Goal: Information Seeking & Learning: Check status

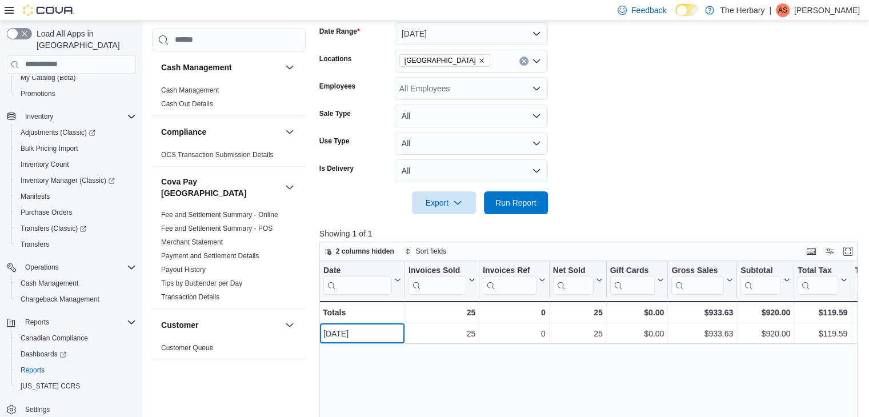
scroll to position [171, 0]
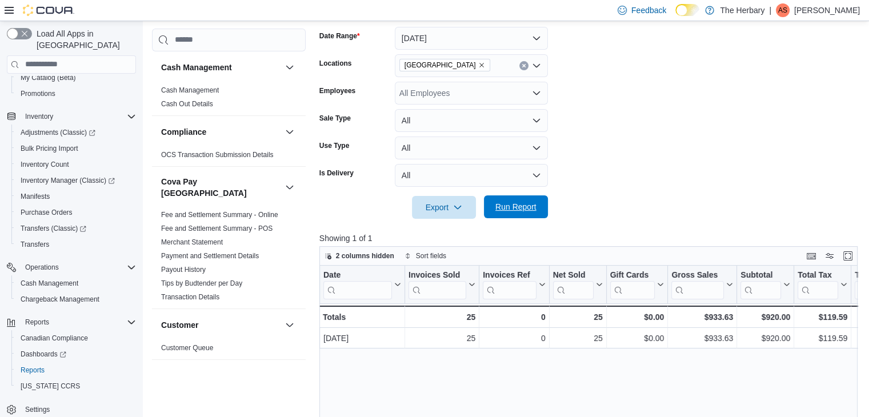
click at [507, 212] on span "Run Report" at bounding box center [516, 206] width 50 height 23
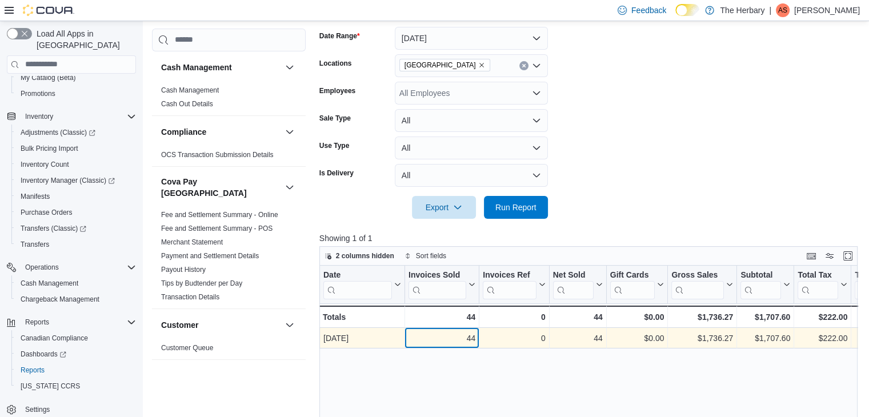
click at [458, 336] on div "44" at bounding box center [442, 338] width 67 height 14
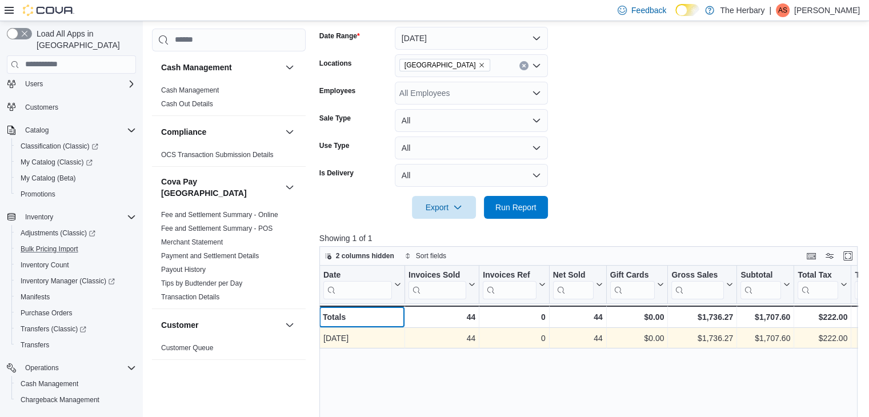
scroll to position [0, 0]
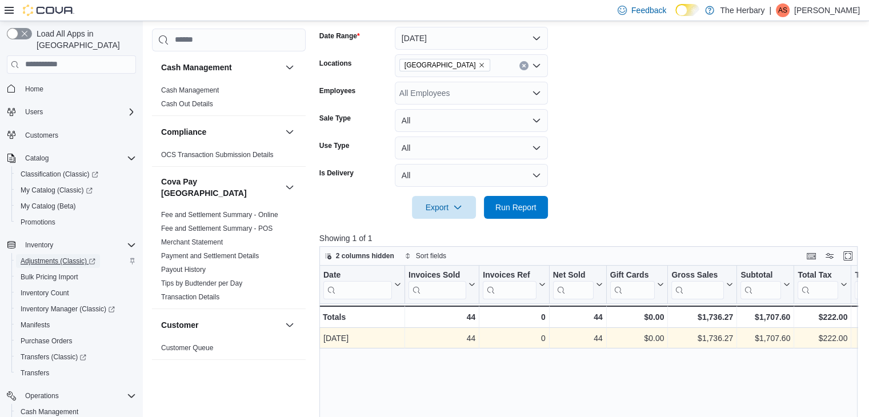
click at [46, 256] on span "Adjustments (Classic)" at bounding box center [58, 261] width 75 height 14
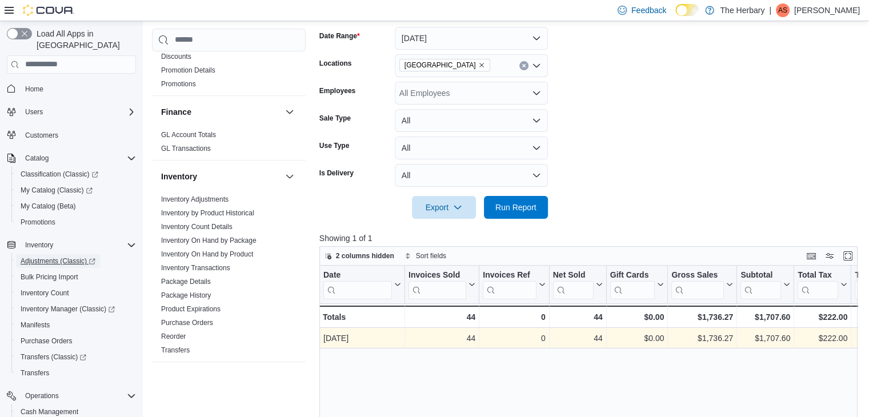
scroll to position [343, 0]
click at [222, 250] on link "Inventory On Hand by Product" at bounding box center [207, 254] width 92 height 8
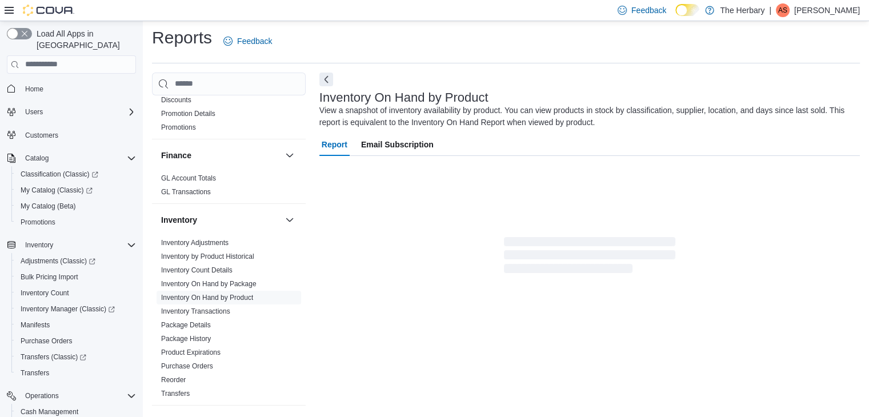
scroll to position [38, 0]
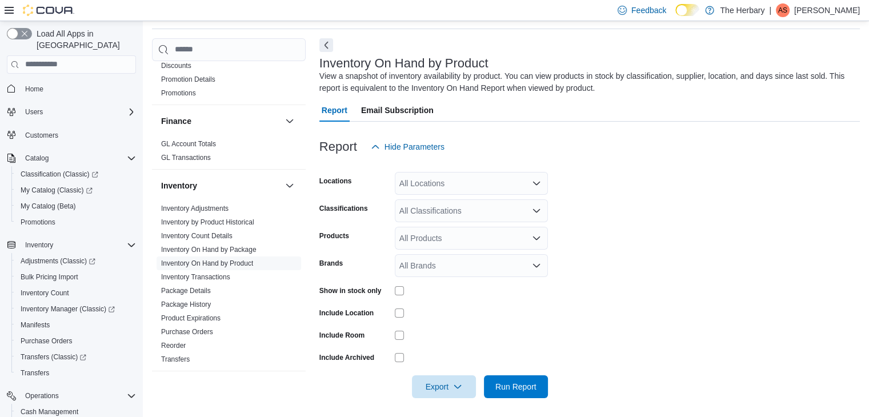
click at [467, 183] on div "All Locations" at bounding box center [471, 183] width 153 height 23
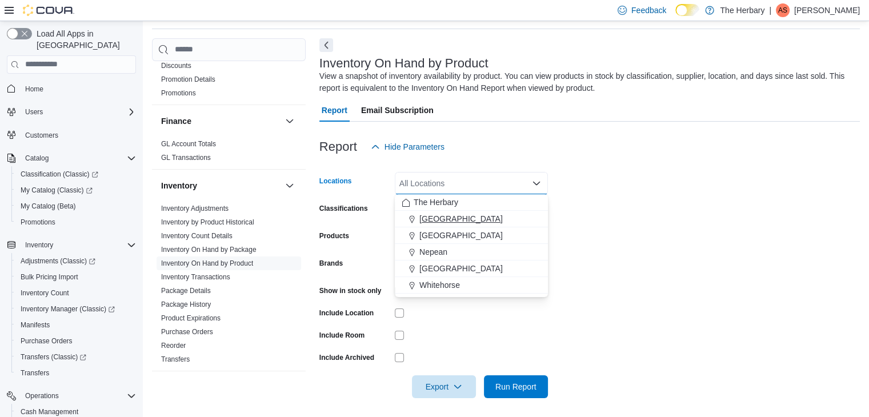
click at [455, 222] on div "[GEOGRAPHIC_DATA]" at bounding box center [471, 218] width 139 height 11
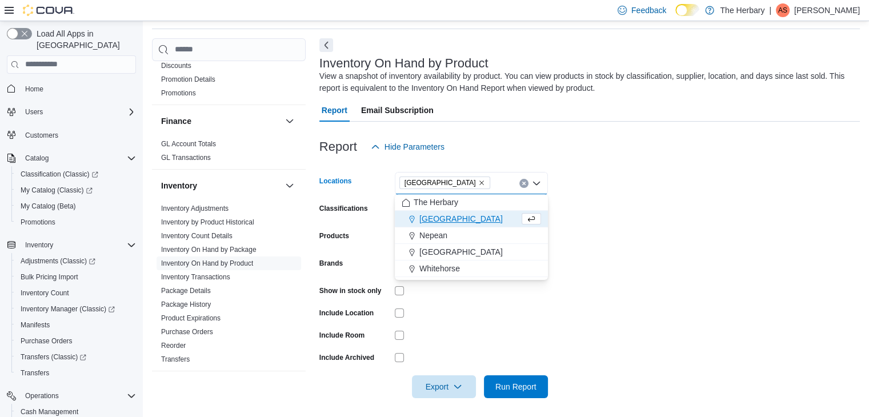
click at [642, 239] on form "Locations [GEOGRAPHIC_DATA] Combo box. Selected. [GEOGRAPHIC_DATA]. Press Backs…" at bounding box center [589, 278] width 541 height 240
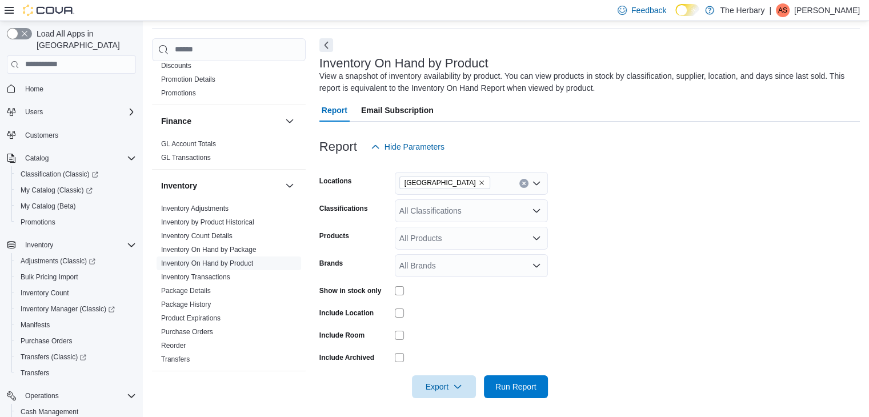
click at [422, 216] on div "All Classifications" at bounding box center [471, 210] width 153 height 23
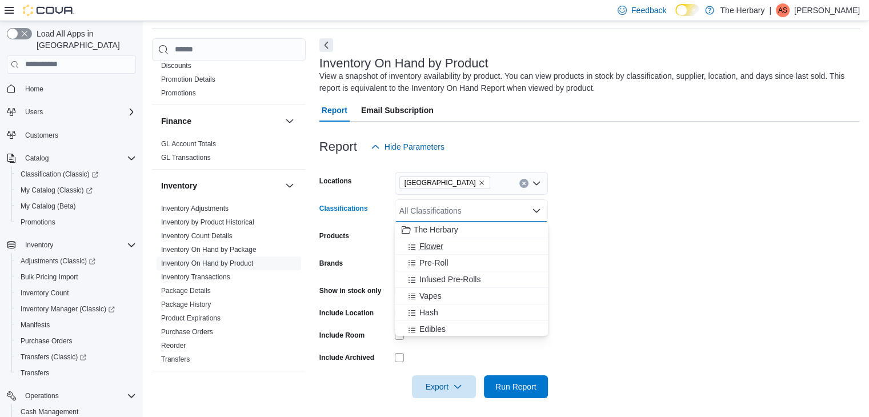
click at [422, 243] on span "Flower" at bounding box center [431, 246] width 24 height 11
click at [422, 243] on span "Pre-Roll" at bounding box center [433, 246] width 29 height 11
click at [422, 243] on span "Infused Pre-Rolls" at bounding box center [449, 246] width 61 height 11
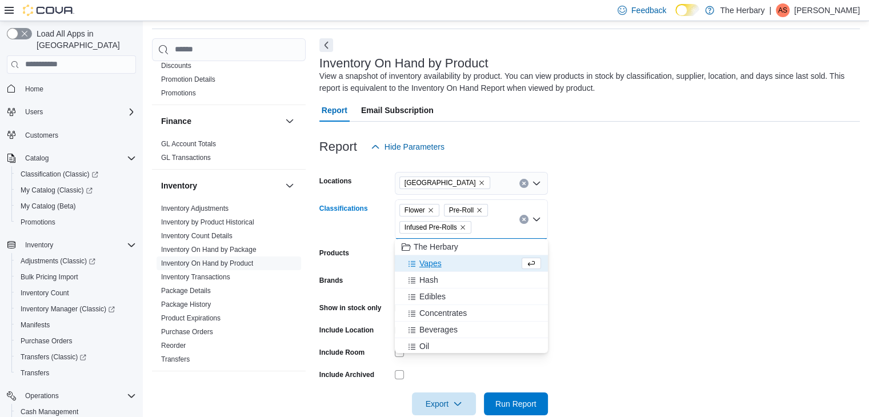
click at [420, 262] on span "Vapes" at bounding box center [430, 263] width 22 height 11
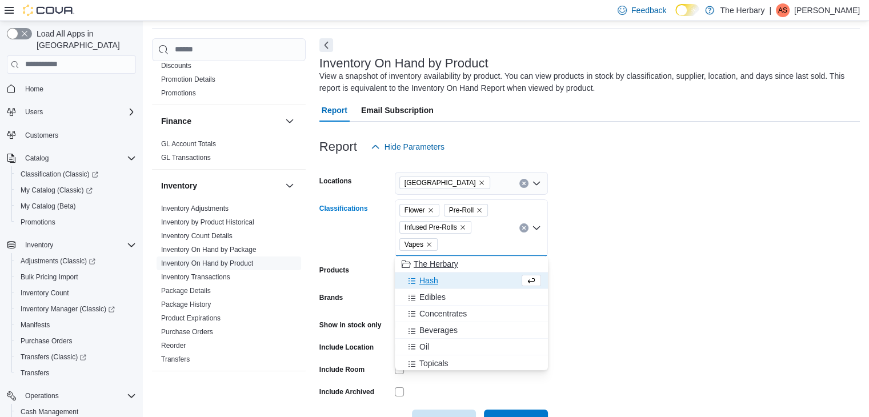
click at [420, 266] on span "The Herbary" at bounding box center [436, 263] width 45 height 11
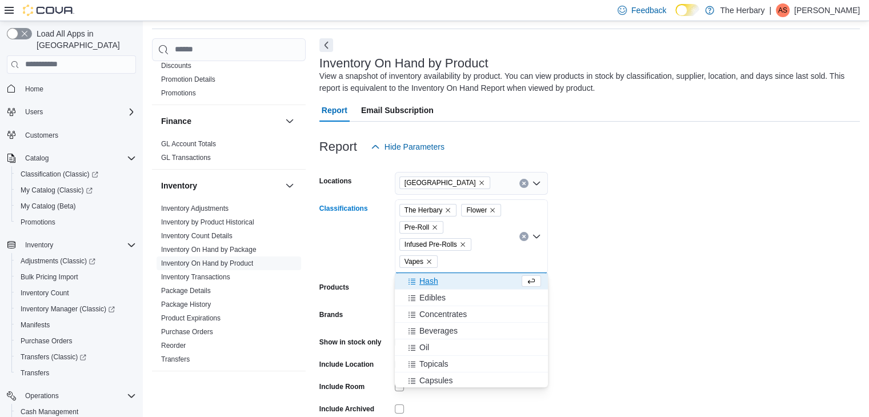
click at [450, 210] on icon "Remove The Herbary from selection in this group" at bounding box center [448, 210] width 7 height 7
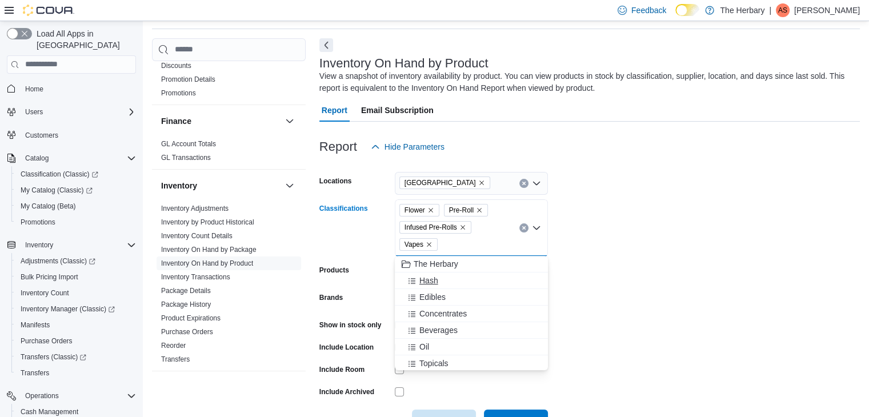
click at [427, 284] on span "Hash" at bounding box center [428, 280] width 19 height 11
click at [427, 284] on span "Edibles" at bounding box center [432, 280] width 26 height 11
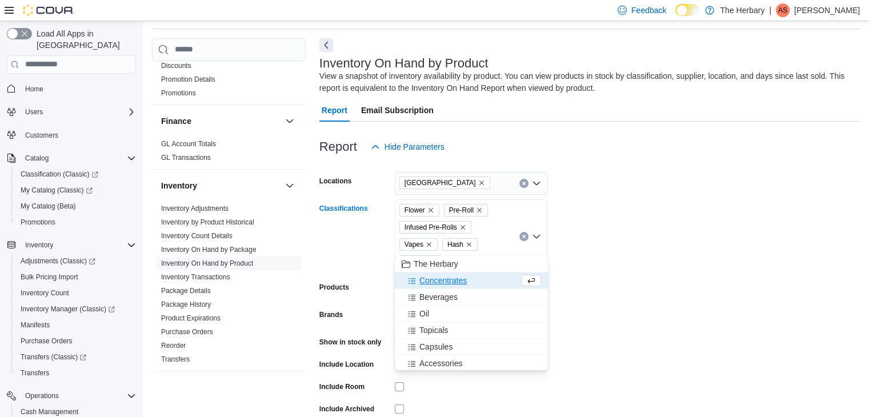
click at [434, 278] on span "Concentrates" at bounding box center [442, 280] width 47 height 11
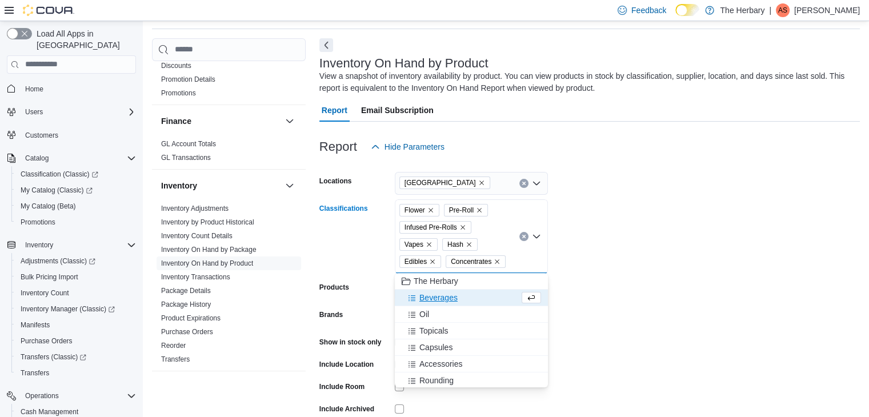
click at [434, 300] on span "Beverages" at bounding box center [438, 297] width 38 height 11
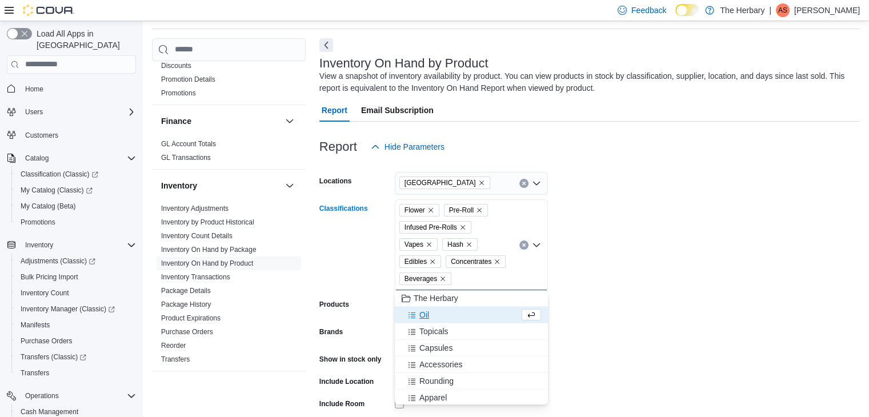
click at [433, 317] on div "Oil" at bounding box center [461, 314] width 118 height 11
click at [434, 317] on span "Topicals" at bounding box center [433, 314] width 29 height 11
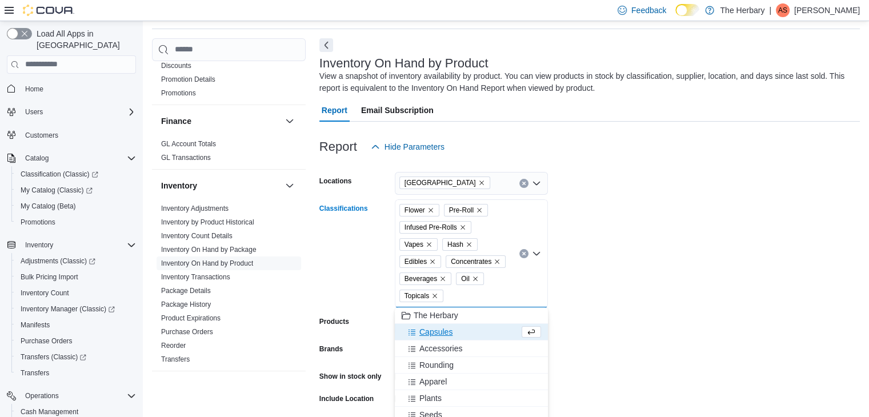
click at [437, 330] on span "Capsules" at bounding box center [435, 331] width 33 height 11
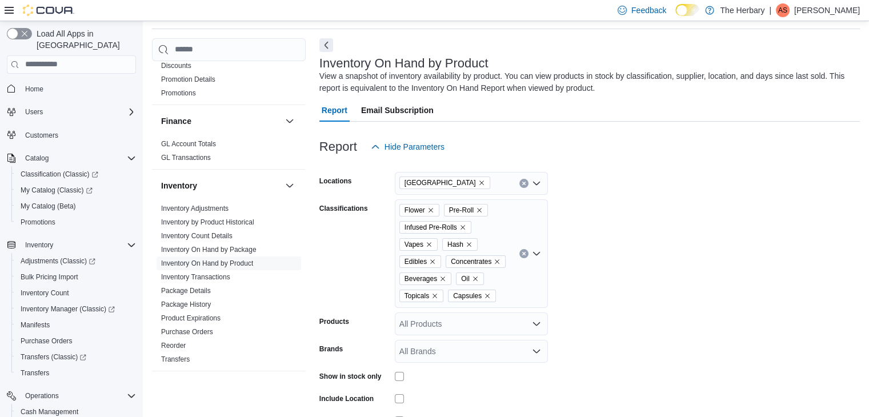
click at [754, 246] on form "Locations Kingston Classifications Flower Pre-Roll Infused Pre-Rolls Vapes Hash…" at bounding box center [589, 321] width 541 height 326
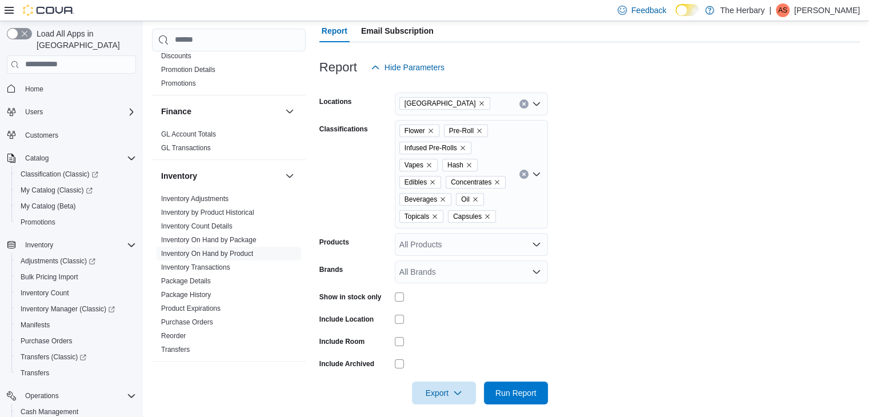
scroll to position [128, 0]
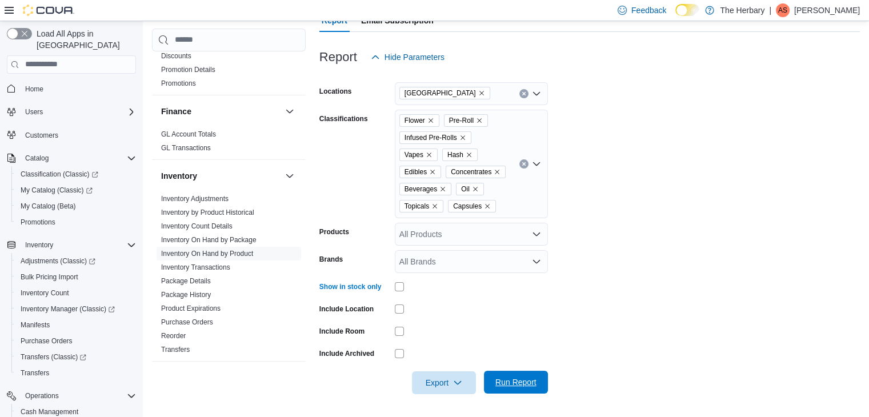
click at [527, 372] on span "Run Report" at bounding box center [516, 382] width 50 height 23
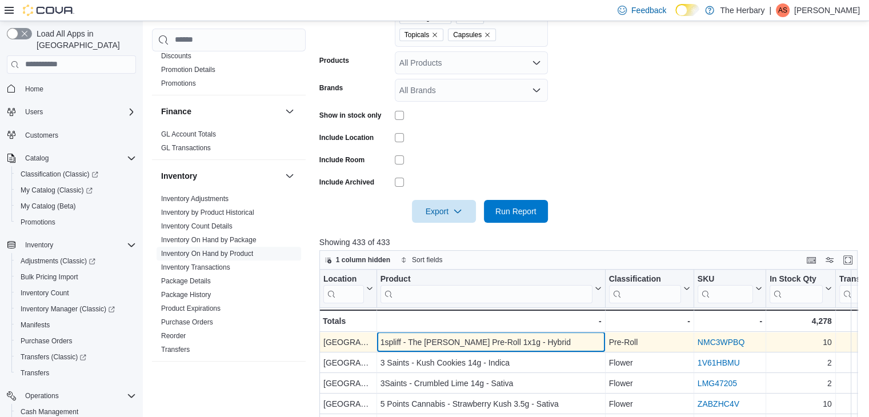
click at [504, 337] on div "1spliff - The [PERSON_NAME] Pre-Roll 1x1g - Hybrid" at bounding box center [490, 342] width 221 height 14
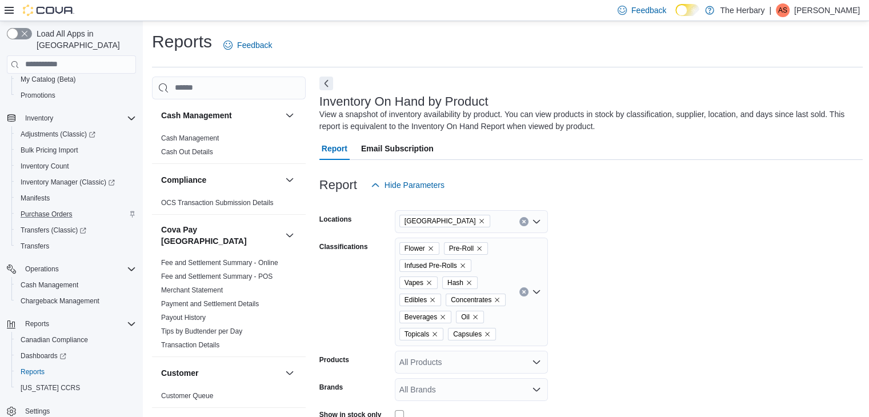
scroll to position [129, 0]
click at [41, 318] on span "Reports" at bounding box center [37, 322] width 24 height 9
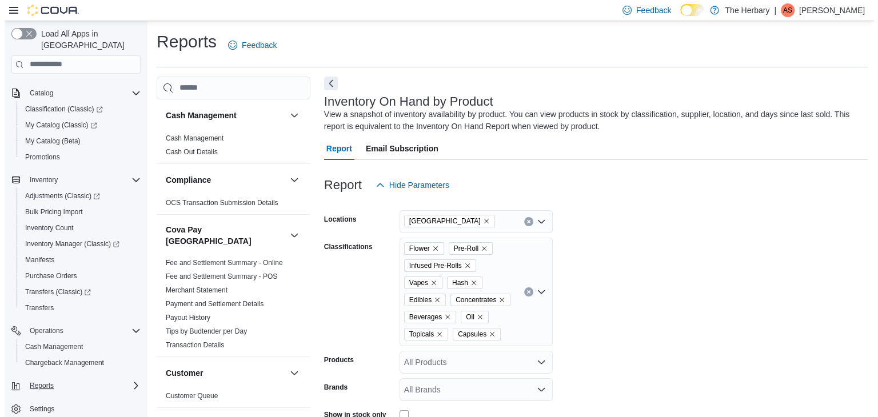
scroll to position [65, 0]
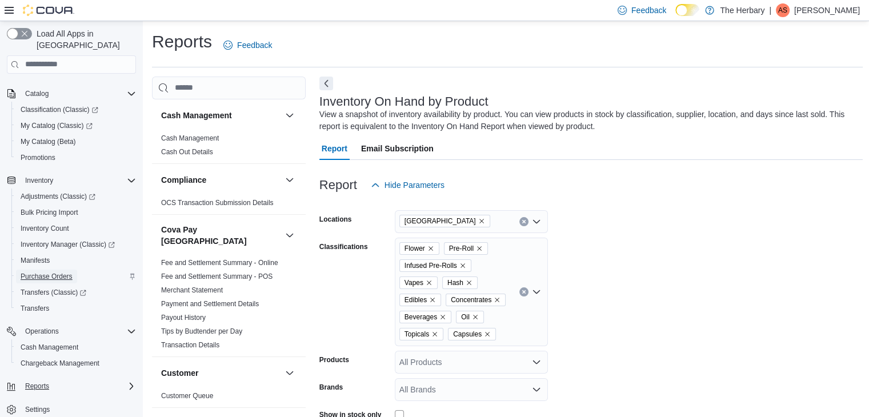
click at [49, 270] on span "Purchase Orders" at bounding box center [47, 277] width 52 height 14
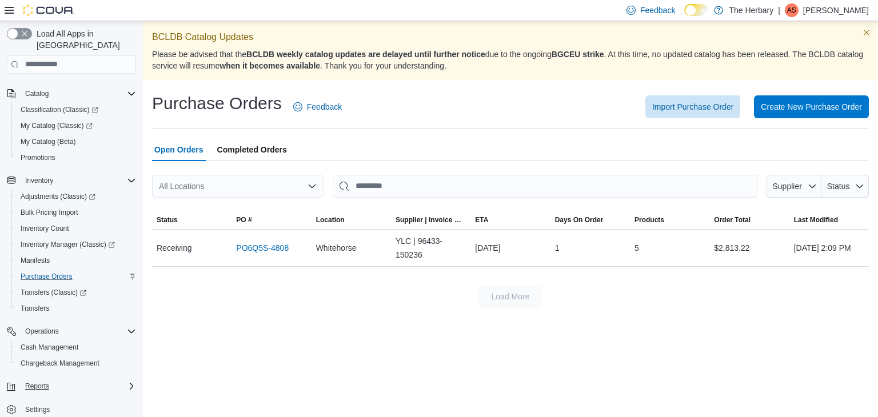
click at [299, 186] on div "All Locations" at bounding box center [237, 186] width 171 height 23
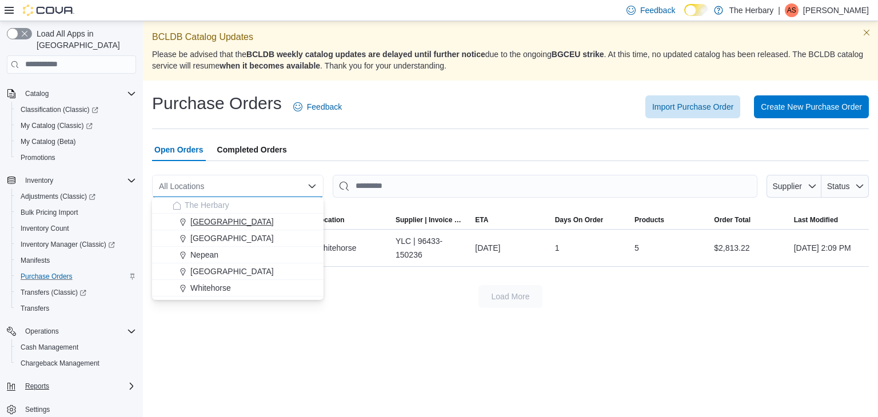
click at [229, 223] on div "[GEOGRAPHIC_DATA]" at bounding box center [245, 221] width 144 height 11
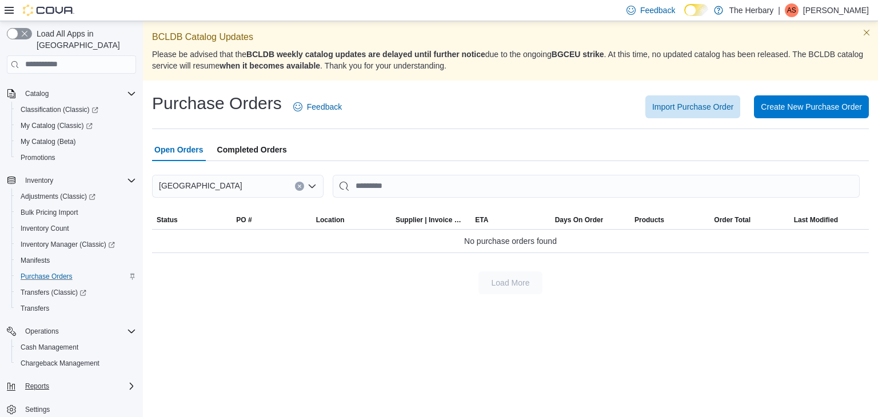
click at [329, 289] on div "Load More" at bounding box center [510, 282] width 717 height 23
click at [50, 361] on div "Operations Cash Management Chargeback Management" at bounding box center [71, 347] width 129 height 53
click at [40, 380] on span "Reports" at bounding box center [37, 386] width 24 height 14
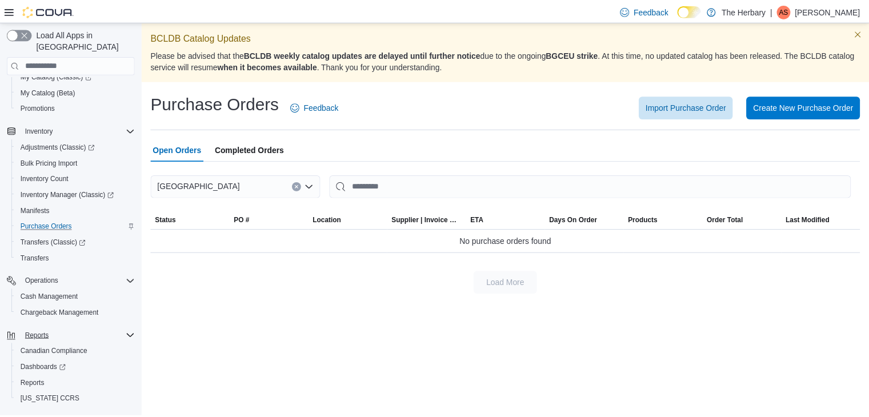
scroll to position [129, 0]
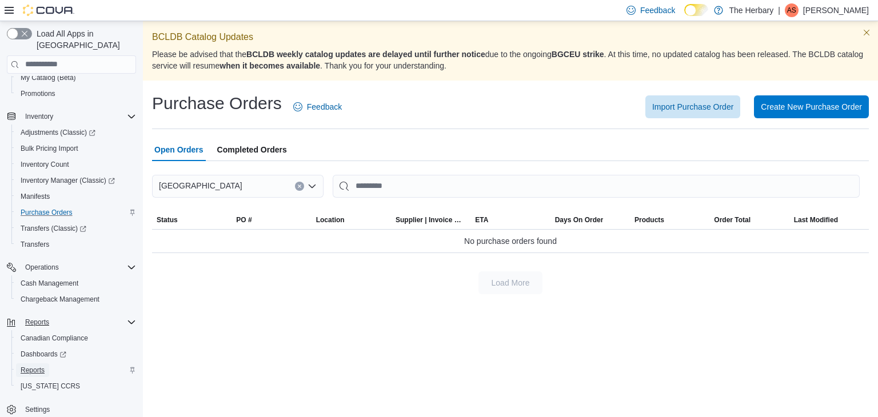
click at [35, 363] on span "Reports" at bounding box center [33, 370] width 24 height 14
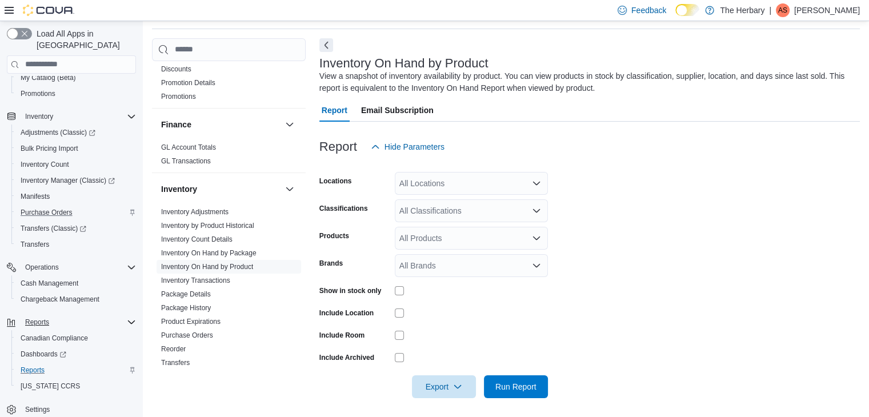
scroll to position [343, 0]
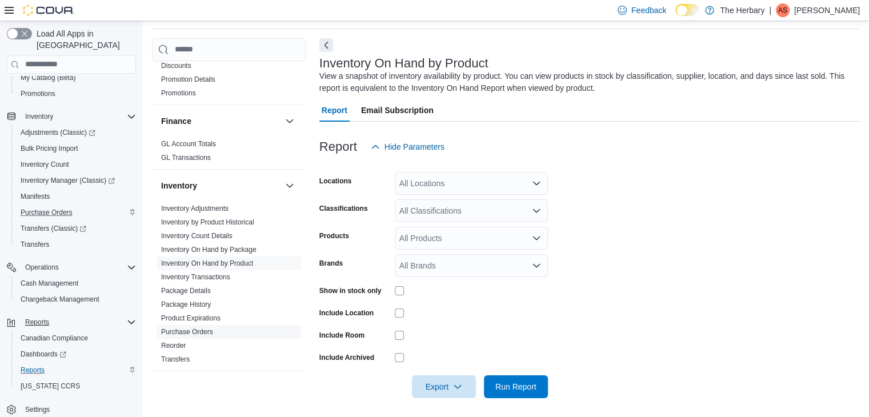
click at [210, 328] on link "Purchase Orders" at bounding box center [187, 332] width 52 height 8
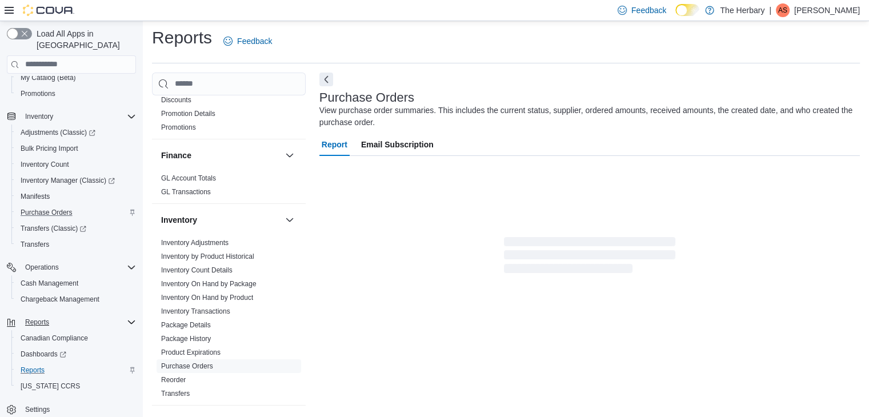
scroll to position [7, 0]
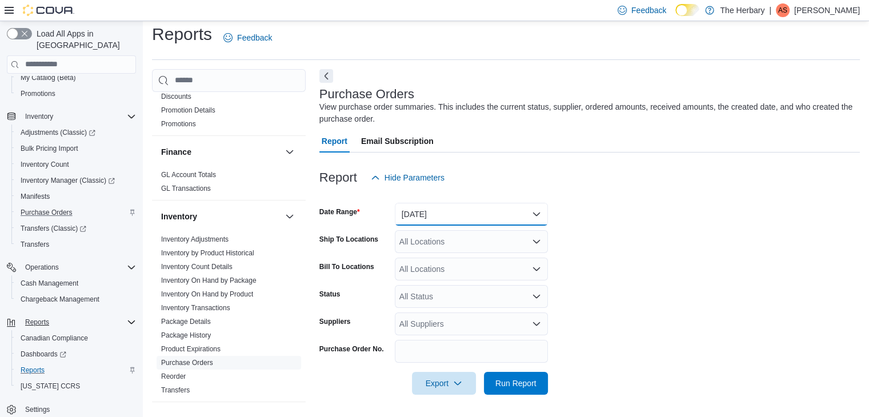
click at [455, 211] on button "[DATE]" at bounding box center [471, 214] width 153 height 23
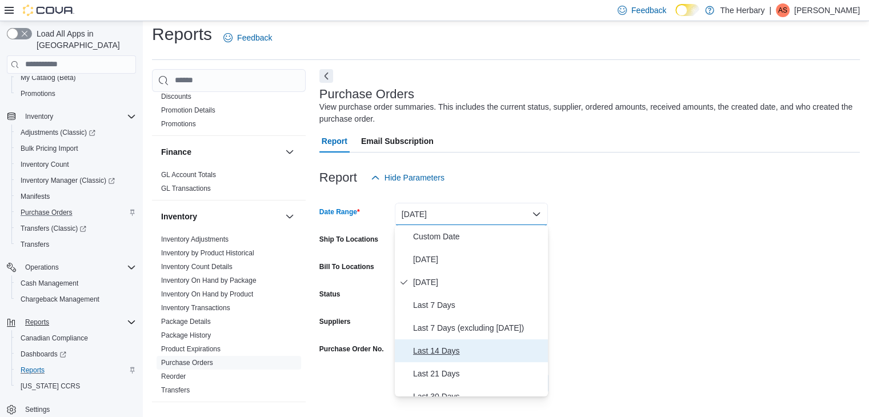
click at [447, 350] on span "Last 14 Days" at bounding box center [478, 351] width 130 height 14
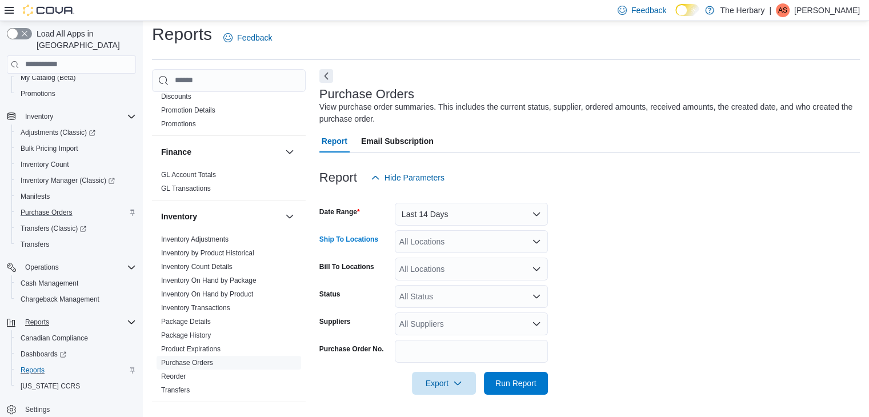
click at [459, 235] on div "All Locations" at bounding box center [471, 241] width 153 height 23
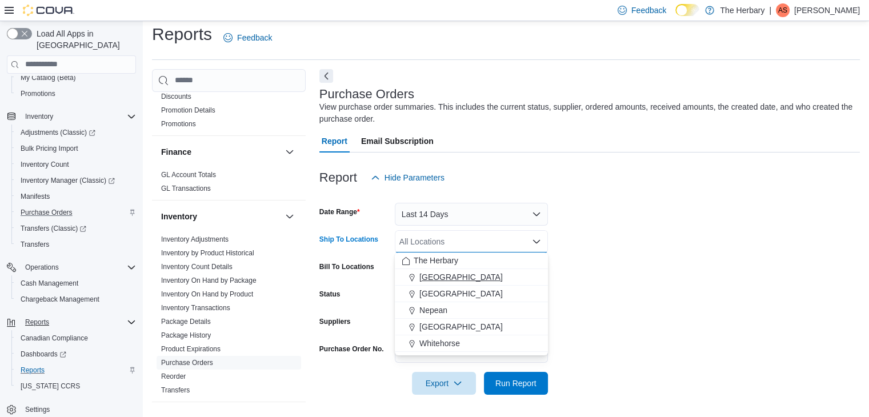
click at [446, 277] on span "[GEOGRAPHIC_DATA]" at bounding box center [460, 276] width 83 height 11
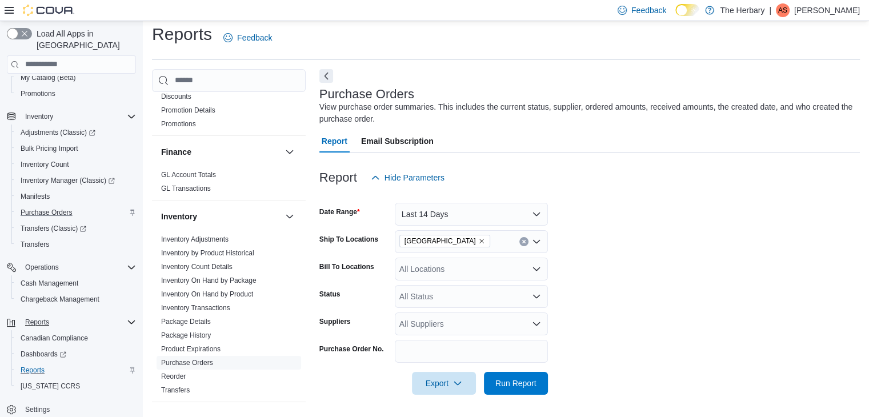
click at [752, 286] on form "Date Range Last 14 Days Ship To Locations [GEOGRAPHIC_DATA][PERSON_NAME] To Loc…" at bounding box center [589, 292] width 541 height 206
click at [522, 379] on span "Run Report" at bounding box center [515, 382] width 41 height 11
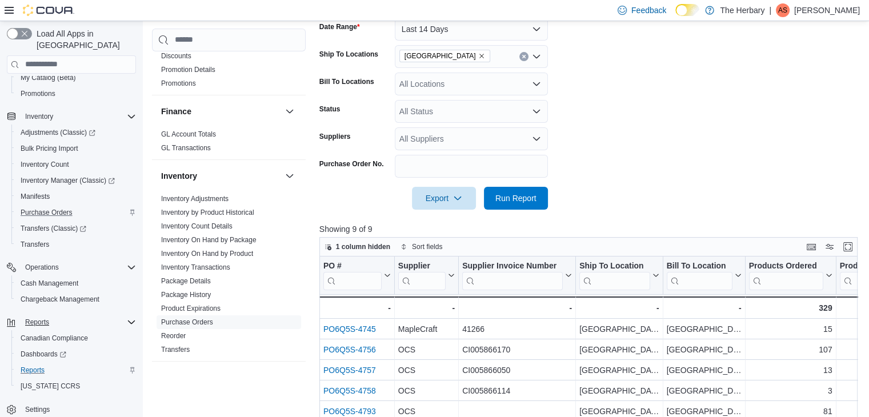
scroll to position [236, 0]
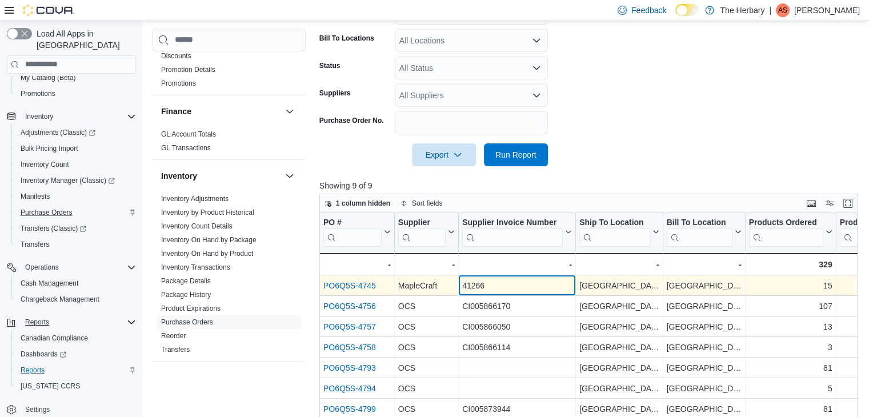
click at [553, 289] on div "41266" at bounding box center [517, 286] width 110 height 14
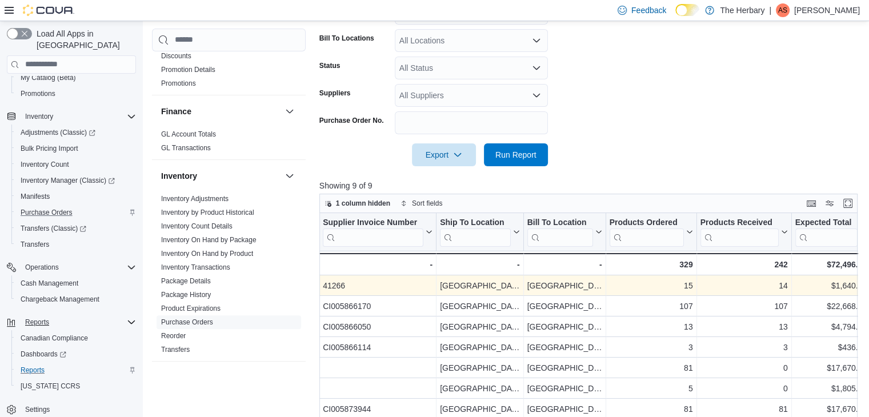
scroll to position [0, 0]
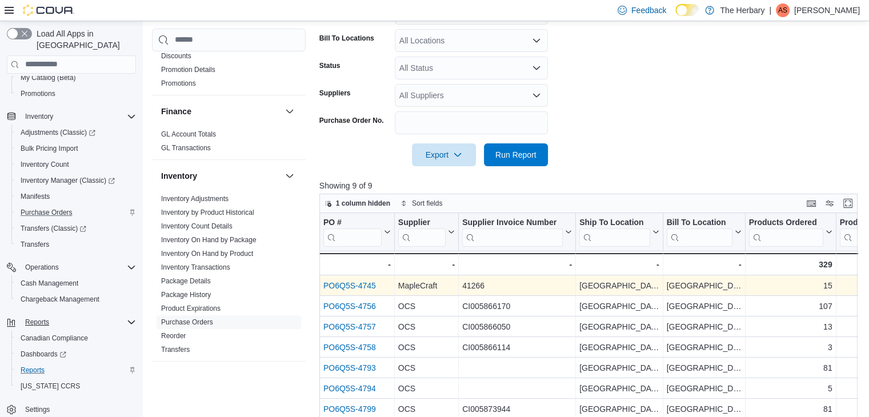
click at [347, 288] on link "PO6Q5S-4745" at bounding box center [349, 285] width 53 height 9
click at [544, 288] on div "41266" at bounding box center [517, 286] width 110 height 14
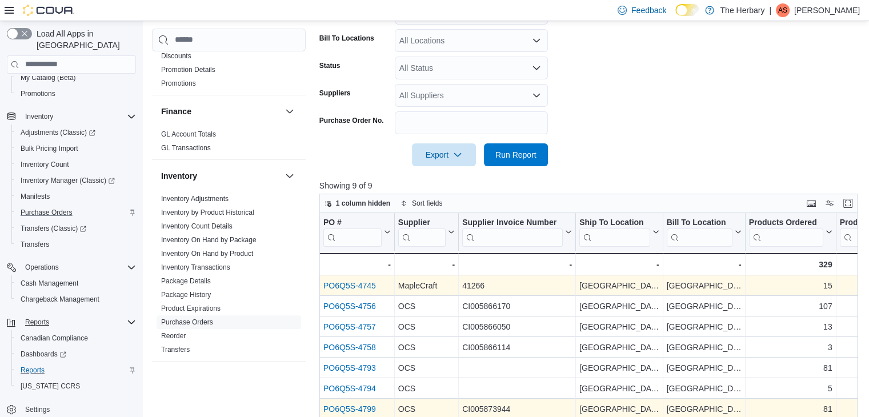
click at [361, 282] on link "PO6Q5S-4745" at bounding box center [349, 285] width 53 height 9
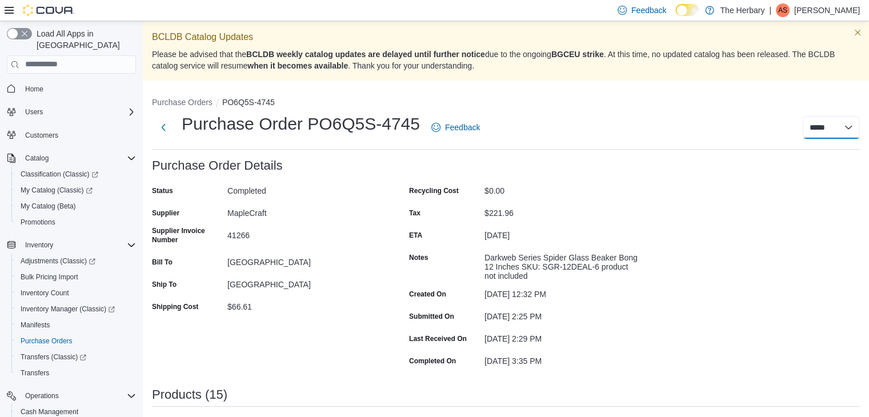
click at [850, 137] on select "***** *****" at bounding box center [831, 127] width 57 height 23
click at [687, 128] on div "***** *****" at bounding box center [677, 127] width 366 height 23
drag, startPoint x: 253, startPoint y: 233, endPoint x: 226, endPoint y: 234, distance: 27.4
click at [226, 234] on div "Supplier Invoice Number 41266" at bounding box center [266, 237] width 229 height 22
copy div "41266"
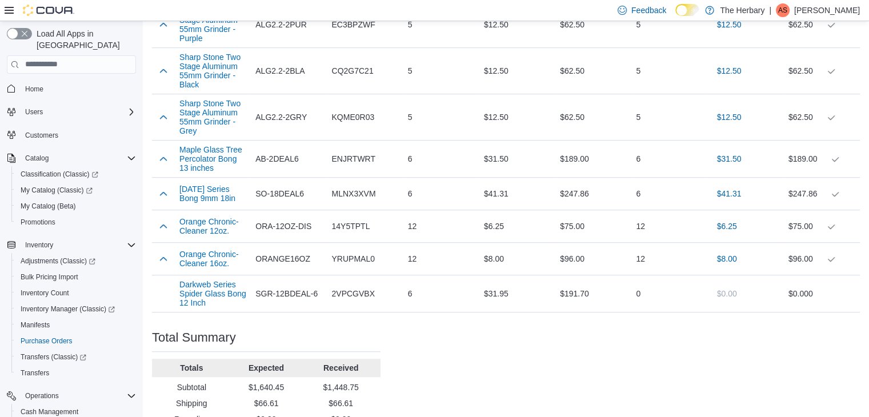
scroll to position [790, 0]
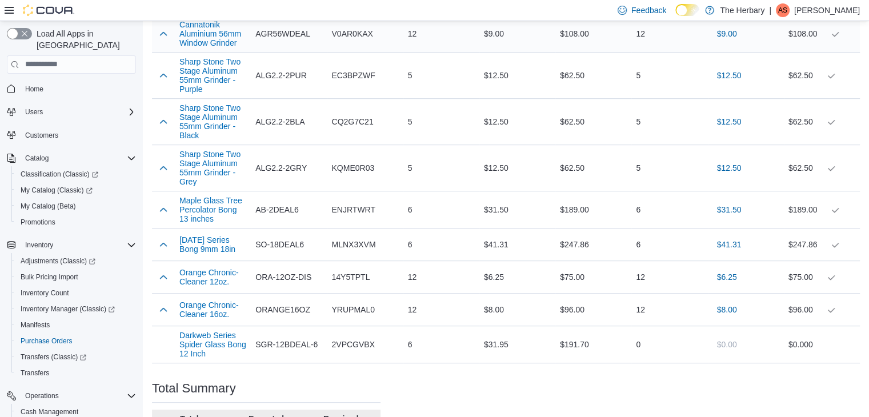
scroll to position [675, 0]
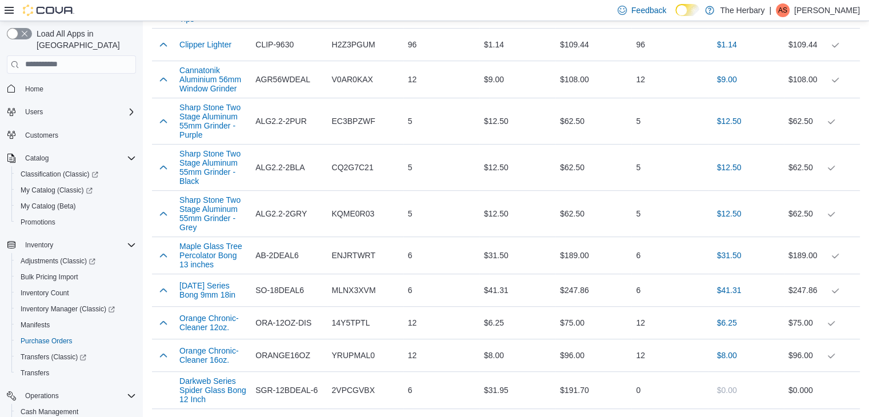
scroll to position [790, 0]
